Goal: Information Seeking & Learning: Learn about a topic

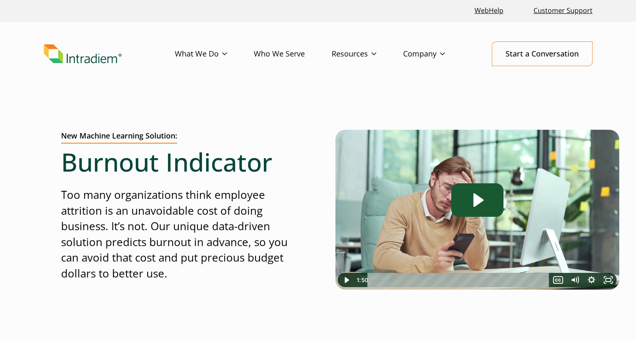
click at [472, 211] on icon "Play Video: Burnout Indicator" at bounding box center [477, 199] width 52 height 33
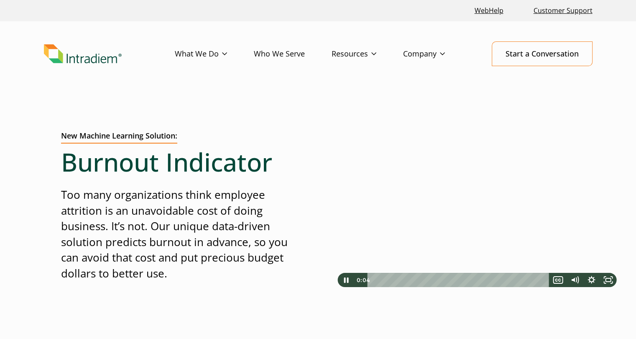
click at [458, 334] on div at bounding box center [318, 317] width 514 height 56
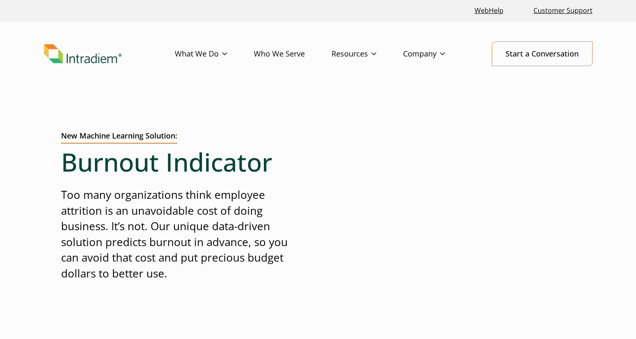
click at [178, 315] on div at bounding box center [318, 317] width 514 height 56
click at [274, 309] on div at bounding box center [318, 317] width 514 height 56
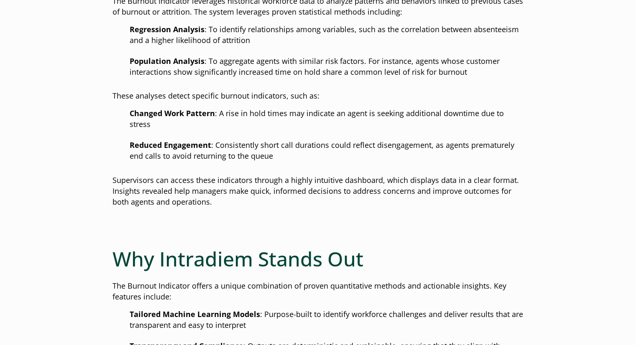
scroll to position [736, 0]
